Goal: Information Seeking & Learning: Learn about a topic

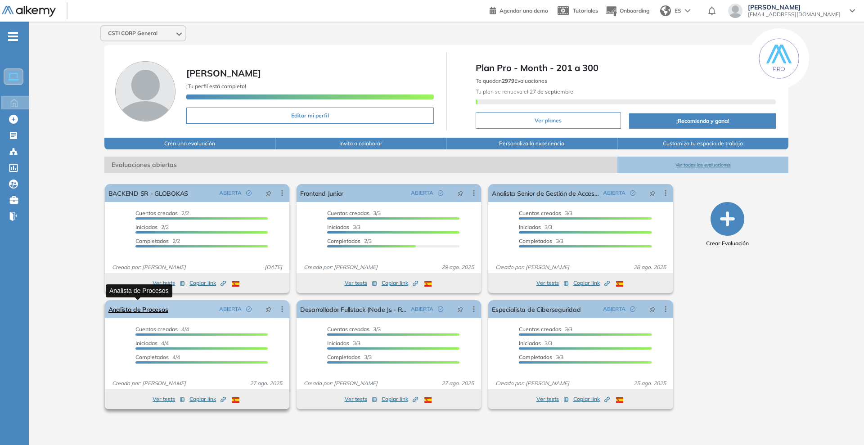
click at [154, 314] on link "Analista de Procesos" at bounding box center [138, 309] width 60 height 18
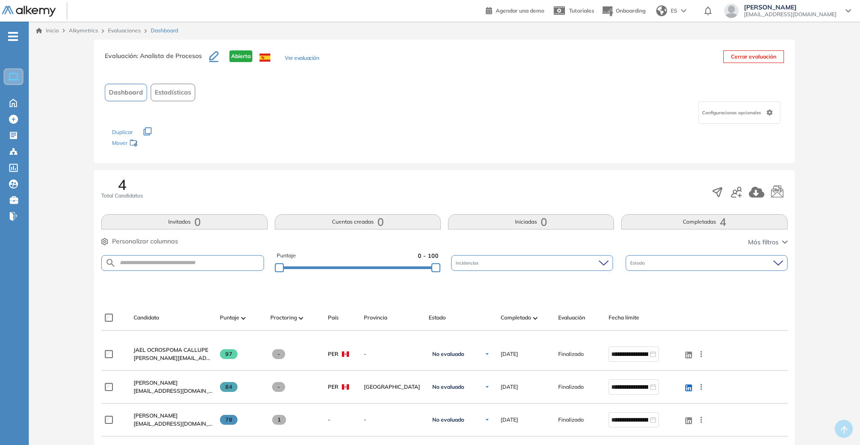
scroll to position [112, 0]
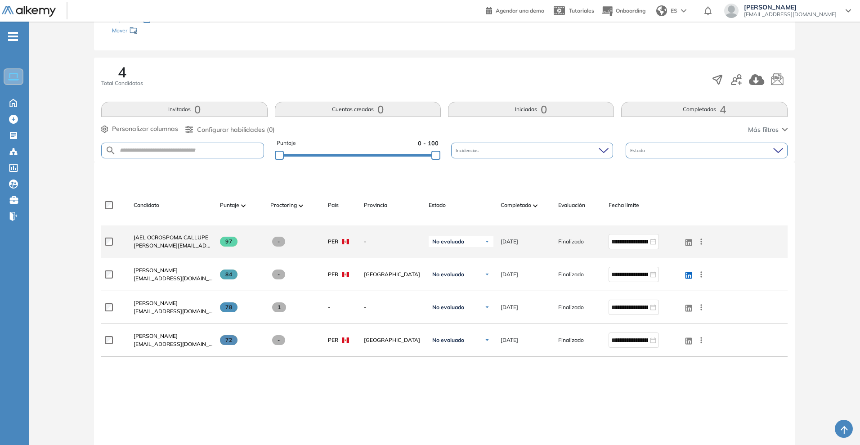
click at [155, 234] on span "JAEL OCROSPOMA CALLUPE" at bounding box center [171, 237] width 75 height 7
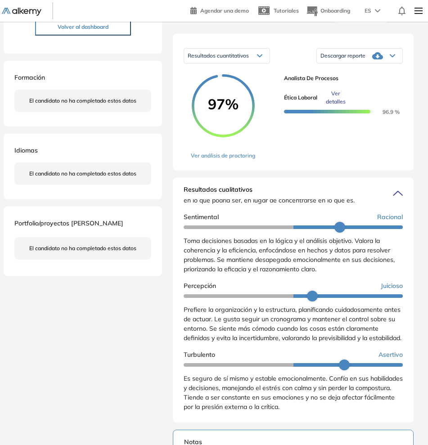
scroll to position [177, 0]
click at [202, 314] on span "Prefiere la organización y la estructura, planificando cuidadosamente antes de …" at bounding box center [293, 323] width 218 height 36
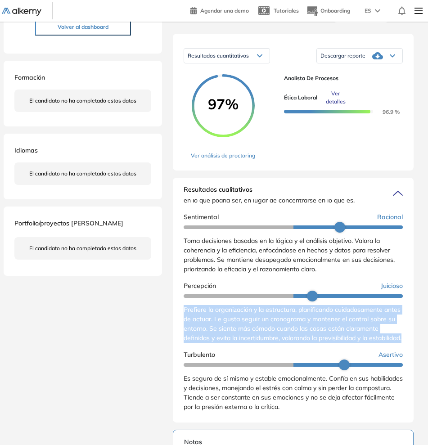
drag, startPoint x: 183, startPoint y: 303, endPoint x: 232, endPoint y: 340, distance: 61.5
click at [232, 340] on div "Resultados cualitativos Personalidad - MBTI Reporte cualitativo Reporte con Afi…" at bounding box center [293, 300] width 241 height 245
copy span "Prefiere la organización y la estructura, planificando cuidadosamente antes de …"
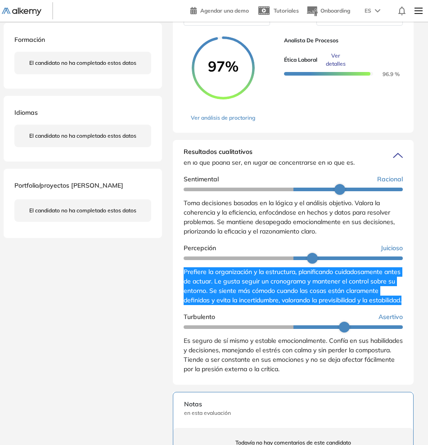
scroll to position [189, 0]
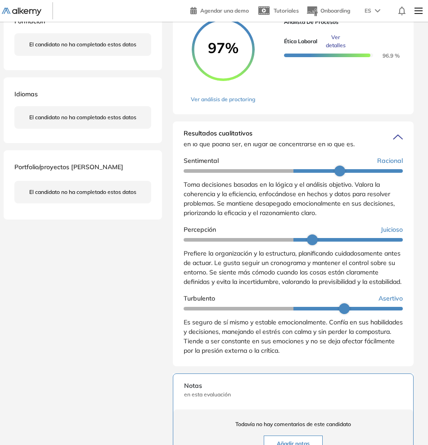
click at [222, 334] on span "Es seguro de sí mismo y estable emocionalmente. Confía en sus habilidades y dec…" at bounding box center [293, 336] width 219 height 36
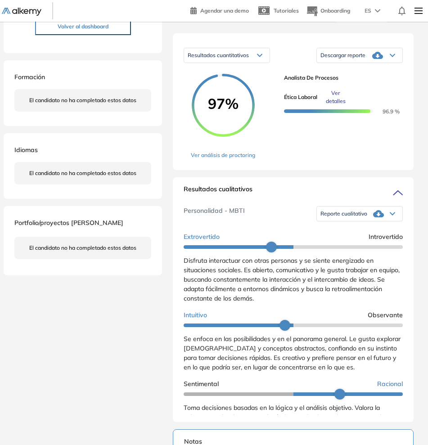
scroll to position [133, 0]
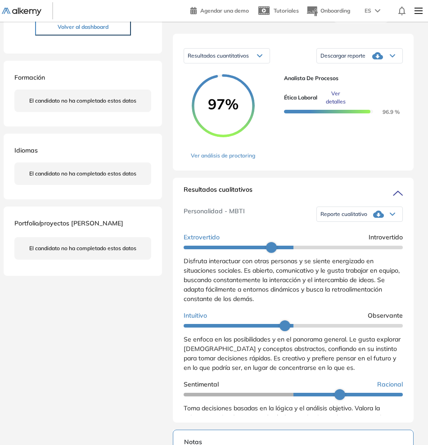
click at [330, 100] on span "Ver detalles" at bounding box center [336, 98] width 30 height 16
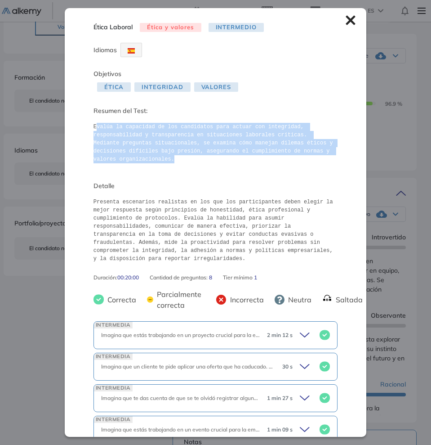
drag, startPoint x: 148, startPoint y: 165, endPoint x: 94, endPoint y: 125, distance: 67.2
click at [94, 125] on span "Evalúa la capacidad de los candidatos para actuar con integridad, responsabilid…" at bounding box center [216, 144] width 244 height 51
copy pre "Evalúa la capacidad de los candidatos para actuar con integridad, responsabilid…"
click at [398, 192] on div "Ética Laboral Ética y valores Intermedio Idiomas Objetivos Ética Integridad Val…" at bounding box center [215, 294] width 431 height 775
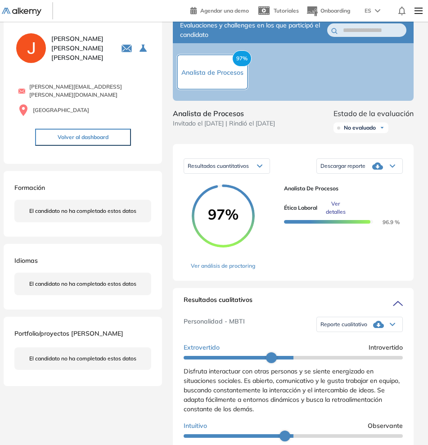
scroll to position [0, 0]
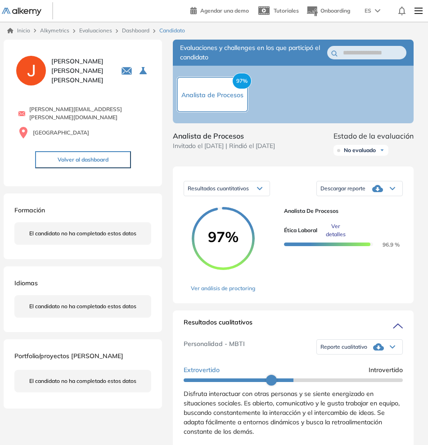
click at [347, 189] on span "Descargar reporte" at bounding box center [342, 188] width 45 height 7
click at [342, 215] on li "Descargar informe completo" at bounding box center [354, 211] width 67 height 9
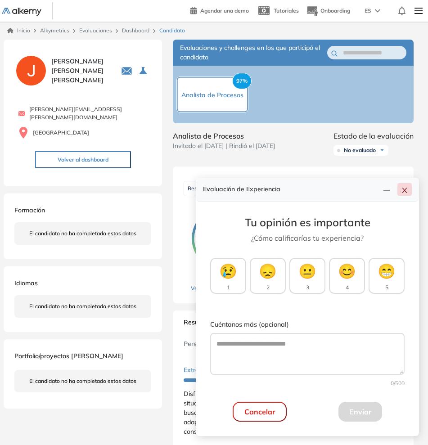
click at [400, 190] on button "button" at bounding box center [404, 189] width 14 height 13
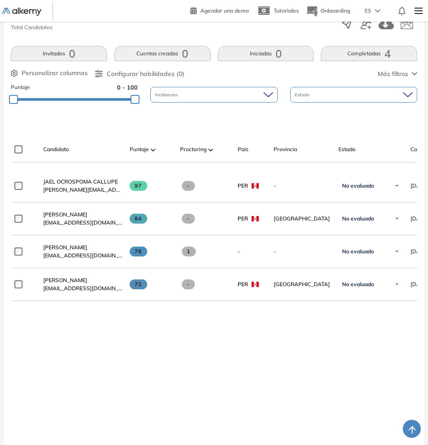
scroll to position [169, 0]
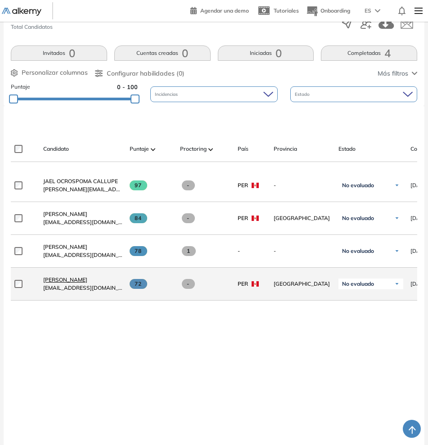
click at [66, 283] on span "[PERSON_NAME]" at bounding box center [65, 279] width 44 height 7
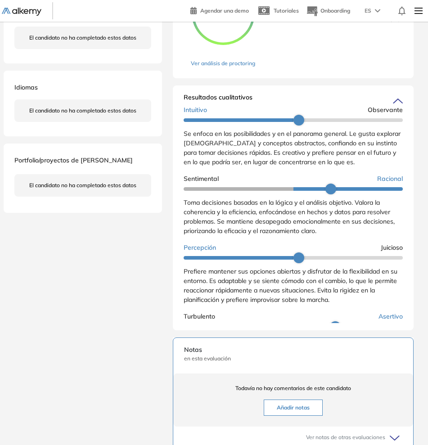
scroll to position [167, 0]
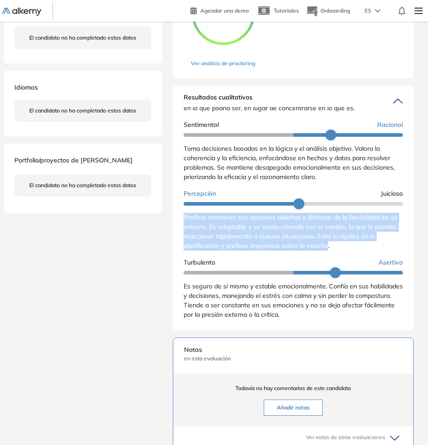
drag, startPoint x: 183, startPoint y: 218, endPoint x: 338, endPoint y: 246, distance: 157.7
click at [338, 246] on div "Resultados cualitativos Personalidad - MBTI Reporte cualitativo Reporte con Afi…" at bounding box center [293, 207] width 241 height 245
copy span "Prefiere mantener sus opciones abiertas y disfrutar de la flexibilidad en su en…"
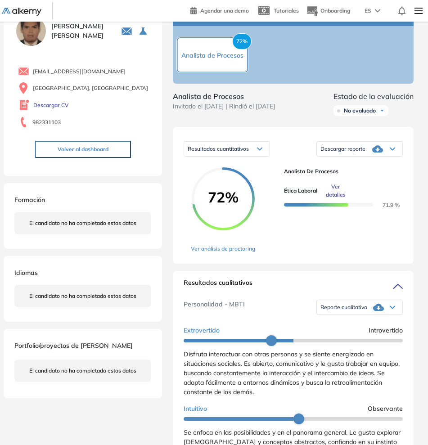
scroll to position [0, 0]
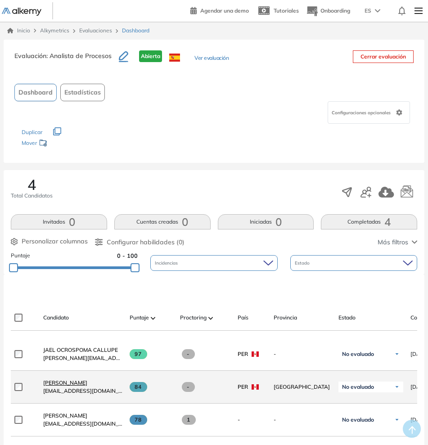
click at [58, 383] on span "[PERSON_NAME]" at bounding box center [65, 382] width 44 height 7
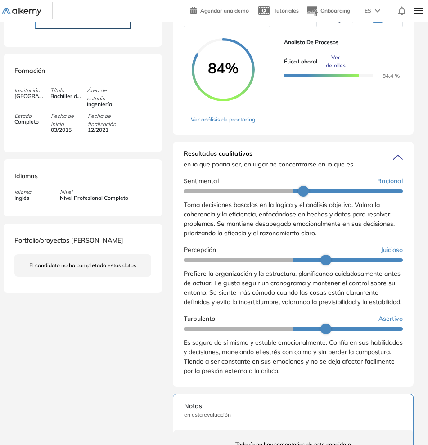
scroll to position [177, 0]
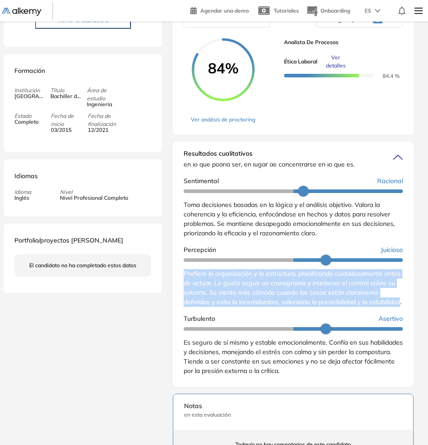
drag, startPoint x: 228, startPoint y: 306, endPoint x: 183, endPoint y: 271, distance: 57.4
click at [183, 271] on div "Resultados cualitativos Personalidad - MBTI Reporte cualitativo Reporte con Afi…" at bounding box center [293, 264] width 241 height 245
copy span "Prefiere la organización y la estructura, planificando cuidadosamente antes de …"
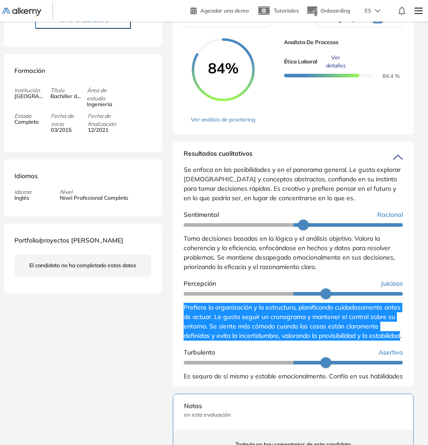
scroll to position [8, 0]
